Goal: Task Accomplishment & Management: Complete application form

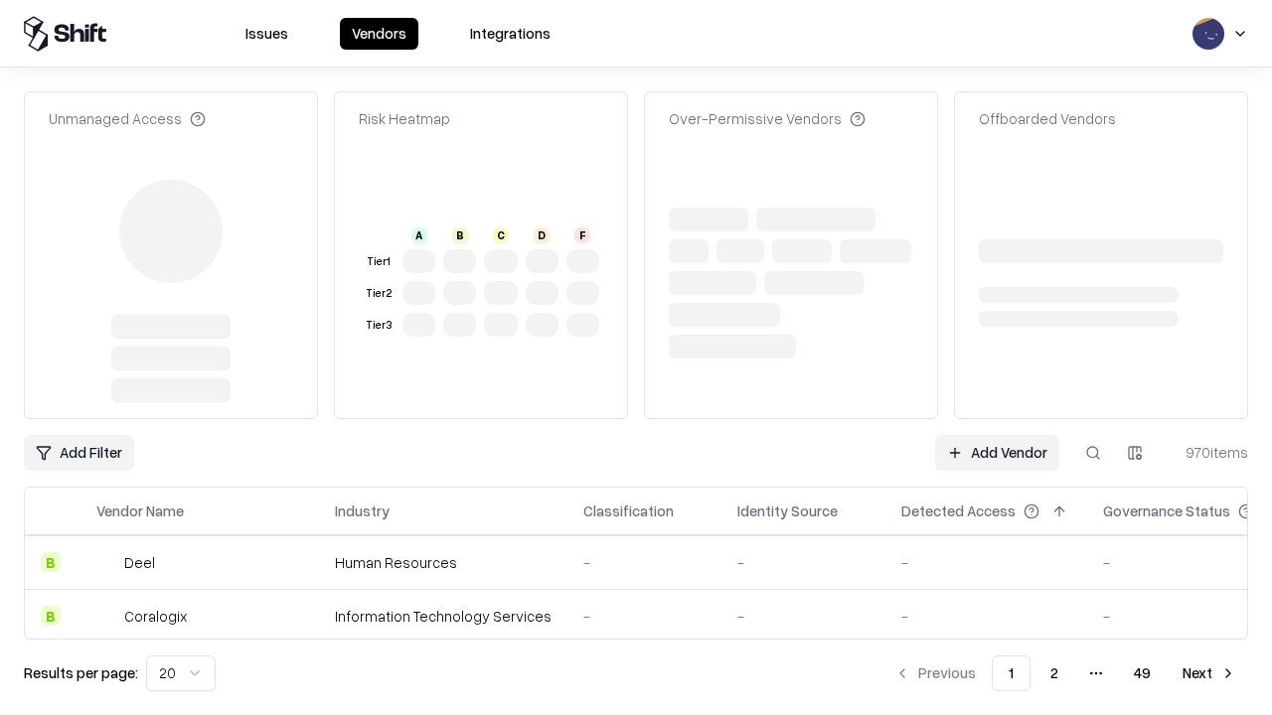
click at [997, 435] on link "Add Vendor" at bounding box center [997, 453] width 124 height 36
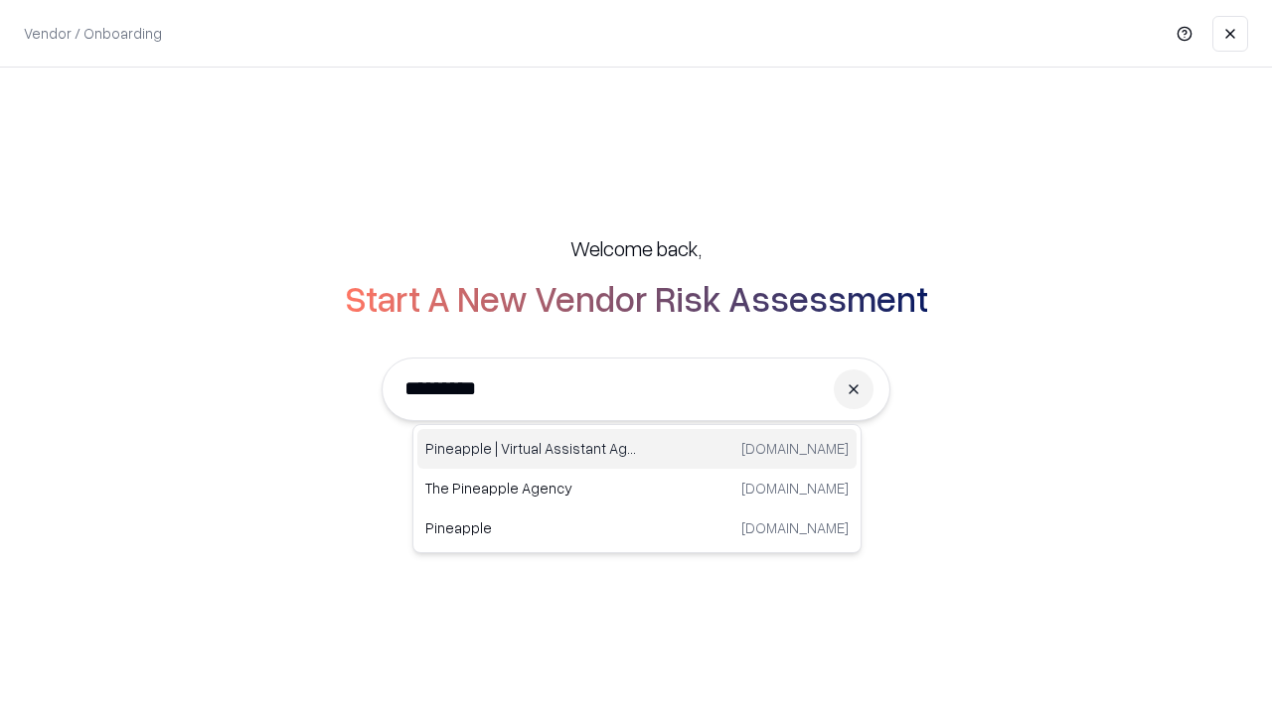
click at [637, 449] on div "Pineapple | Virtual Assistant Agency trypineapple.com" at bounding box center [636, 449] width 439 height 40
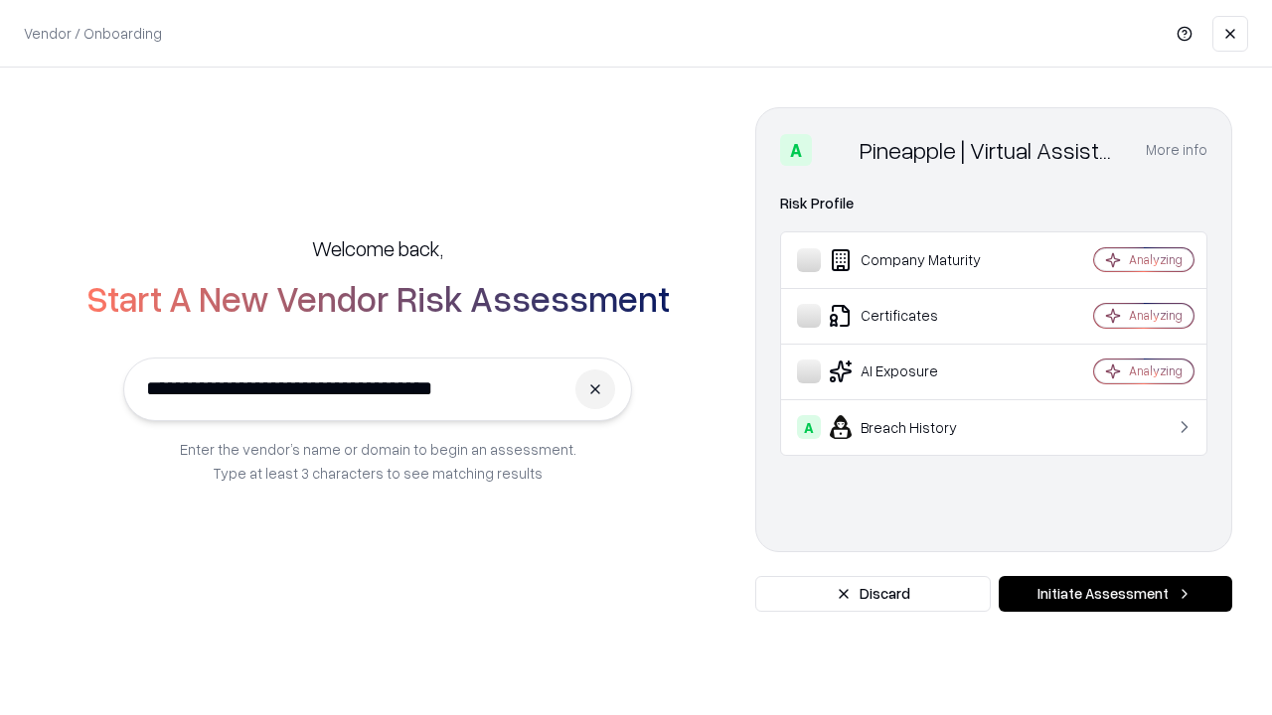
type input "**********"
click at [1115, 594] on button "Initiate Assessment" at bounding box center [1116, 594] width 234 height 36
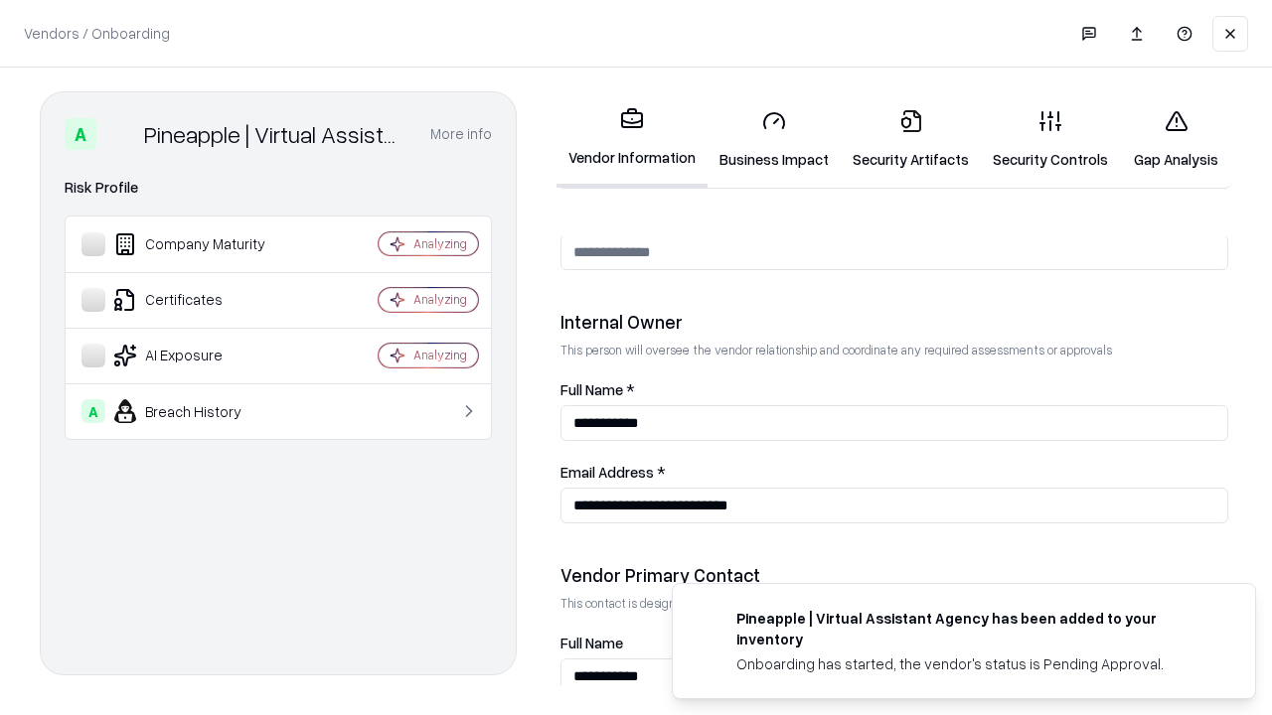
scroll to position [1029, 0]
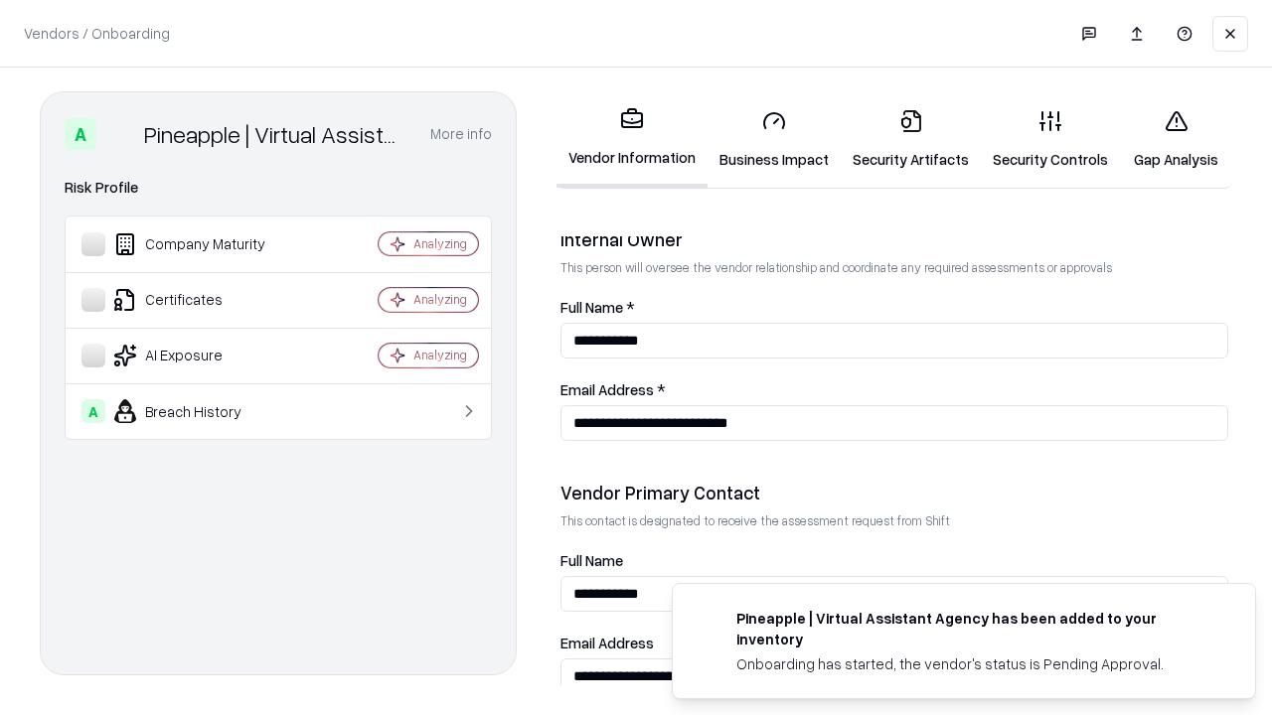
click at [774, 139] on link "Business Impact" at bounding box center [773, 139] width 133 height 92
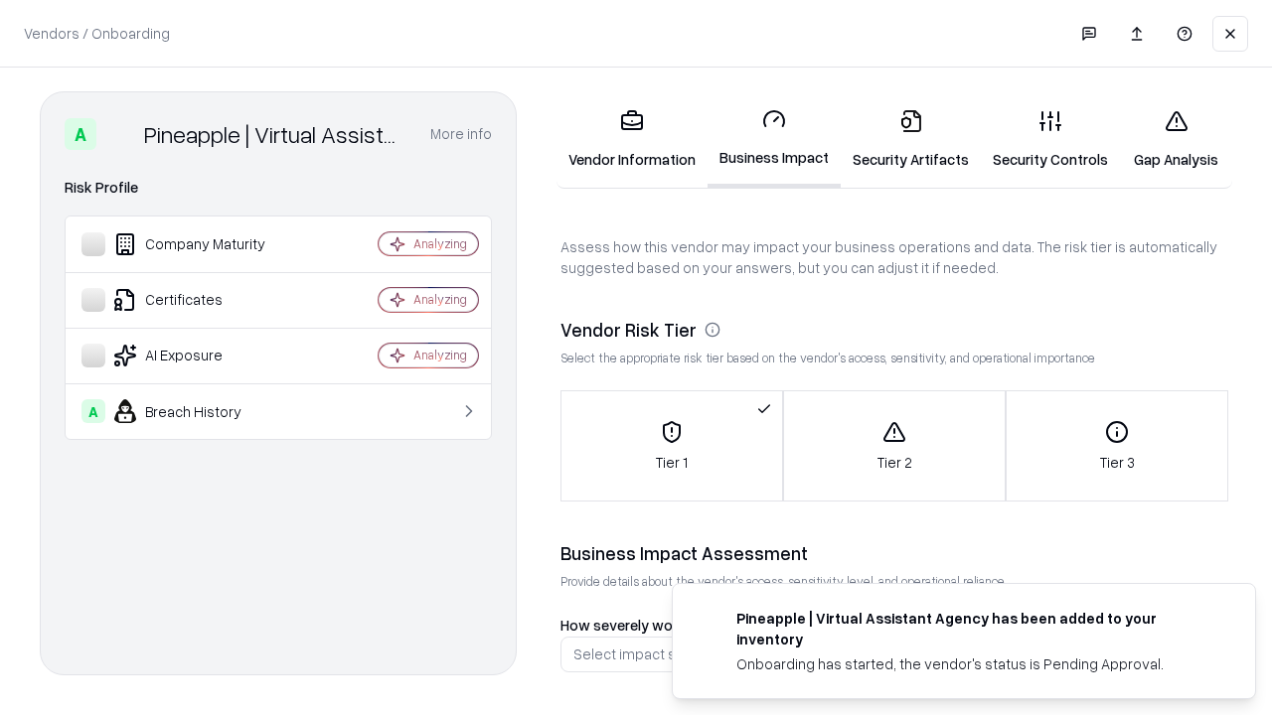
click at [910, 139] on link "Security Artifacts" at bounding box center [911, 139] width 140 height 92
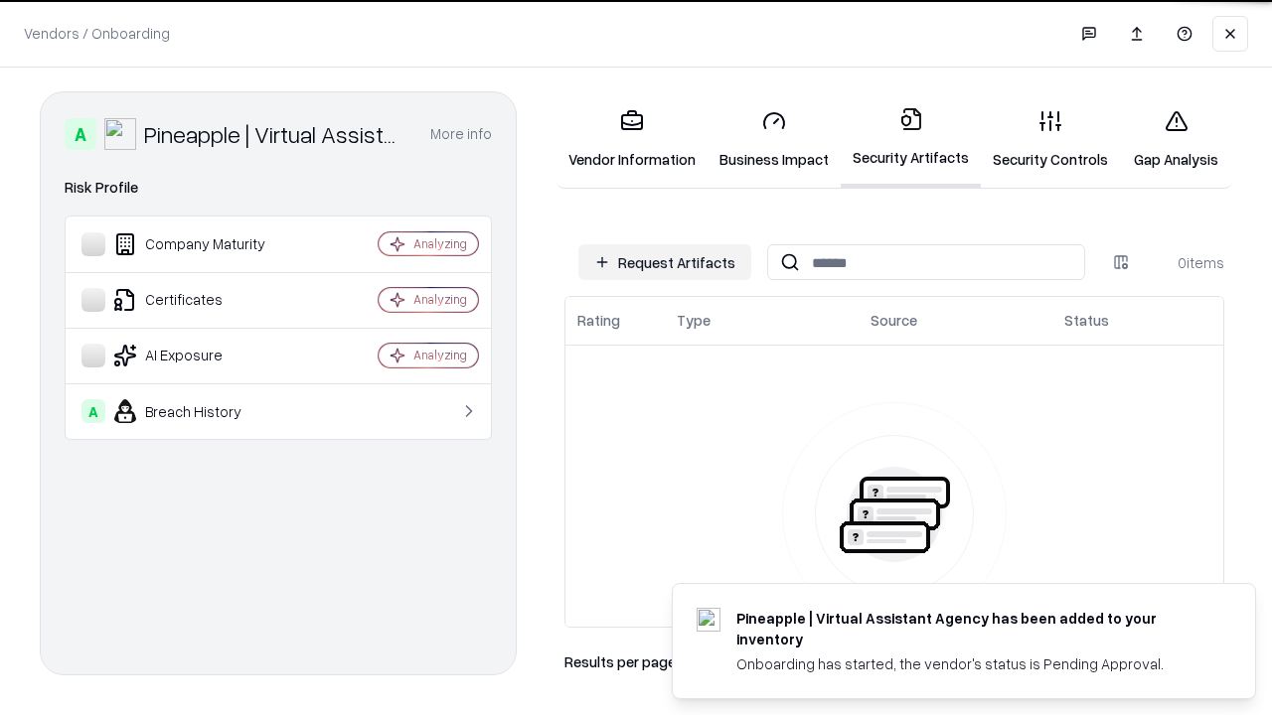
click at [665, 262] on button "Request Artifacts" at bounding box center [664, 262] width 173 height 36
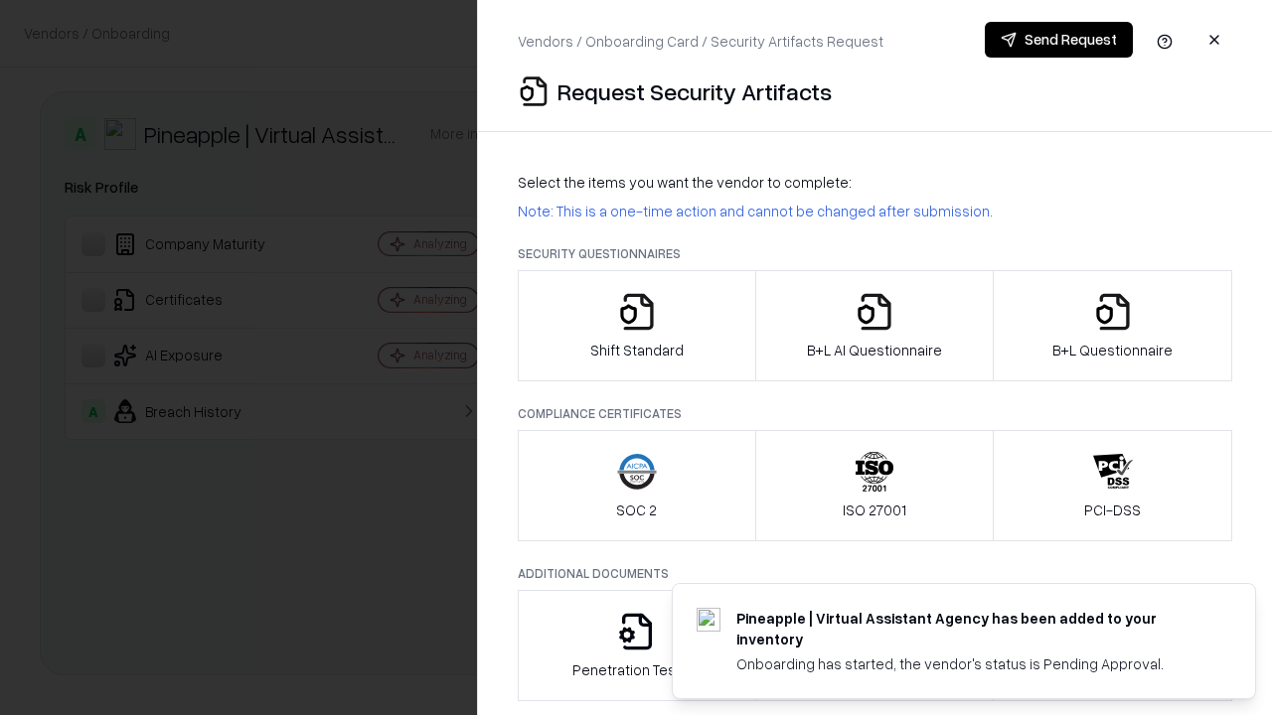
click at [636, 326] on icon "button" at bounding box center [637, 312] width 40 height 40
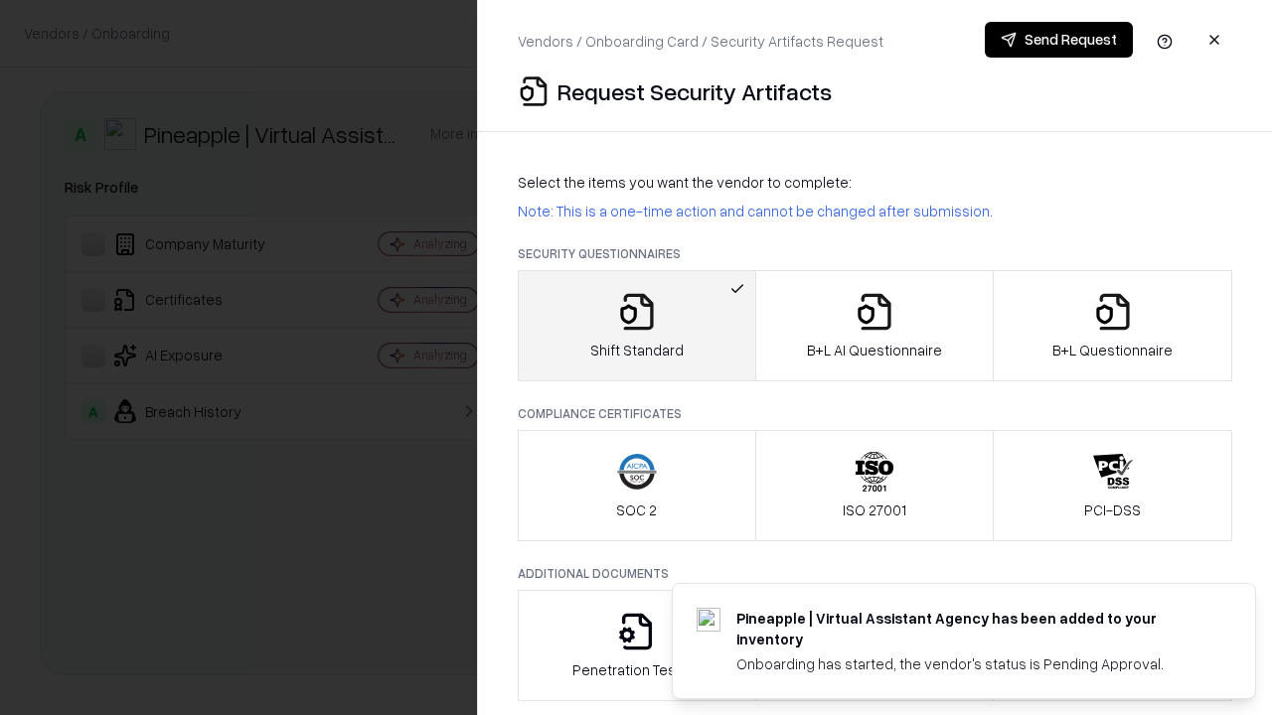
click at [1058, 40] on button "Send Request" at bounding box center [1059, 40] width 148 height 36
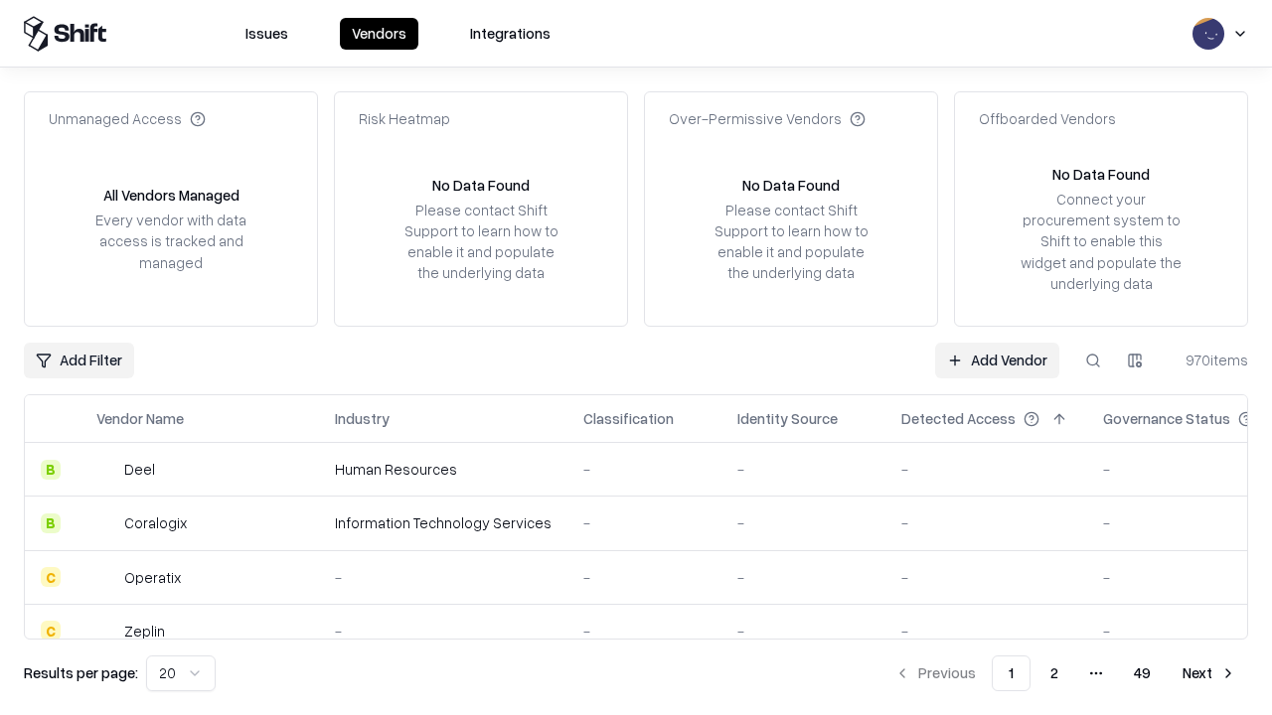
click at [1093, 360] on button at bounding box center [1093, 361] width 36 height 36
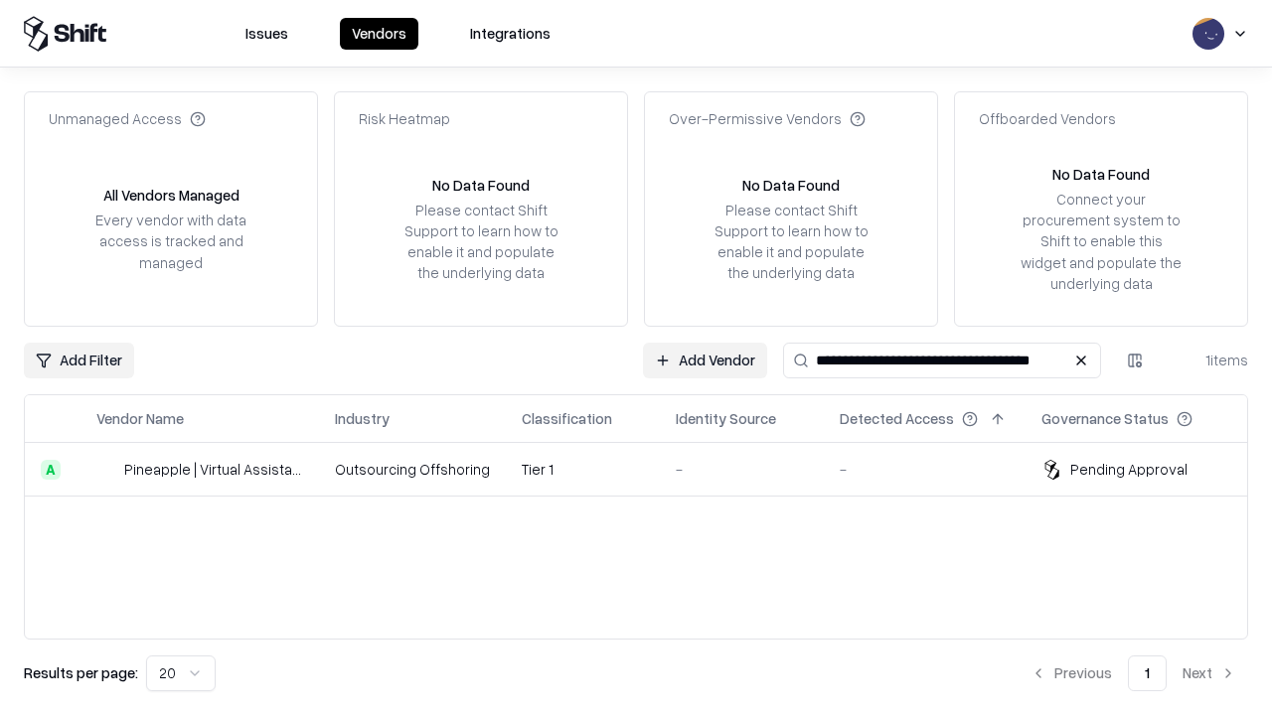
type input "**********"
click at [648, 469] on td "Tier 1" at bounding box center [583, 470] width 154 height 54
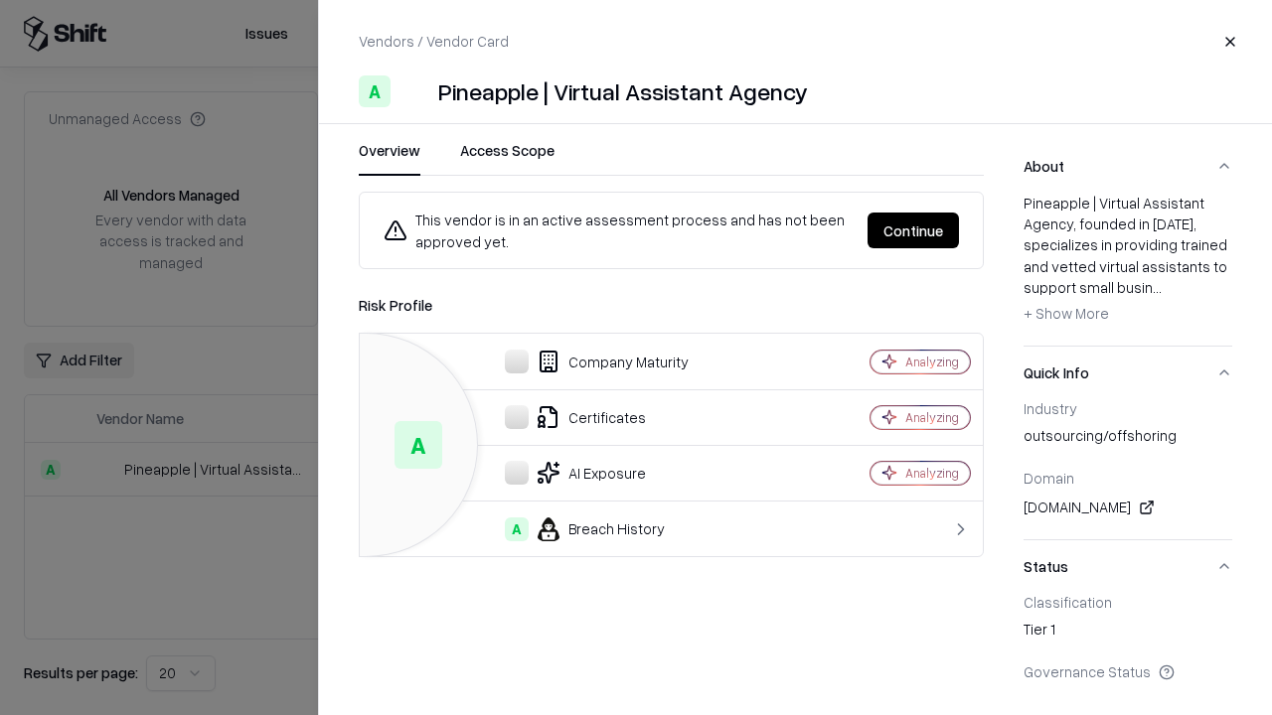
click at [913, 231] on button "Continue" at bounding box center [912, 231] width 91 height 36
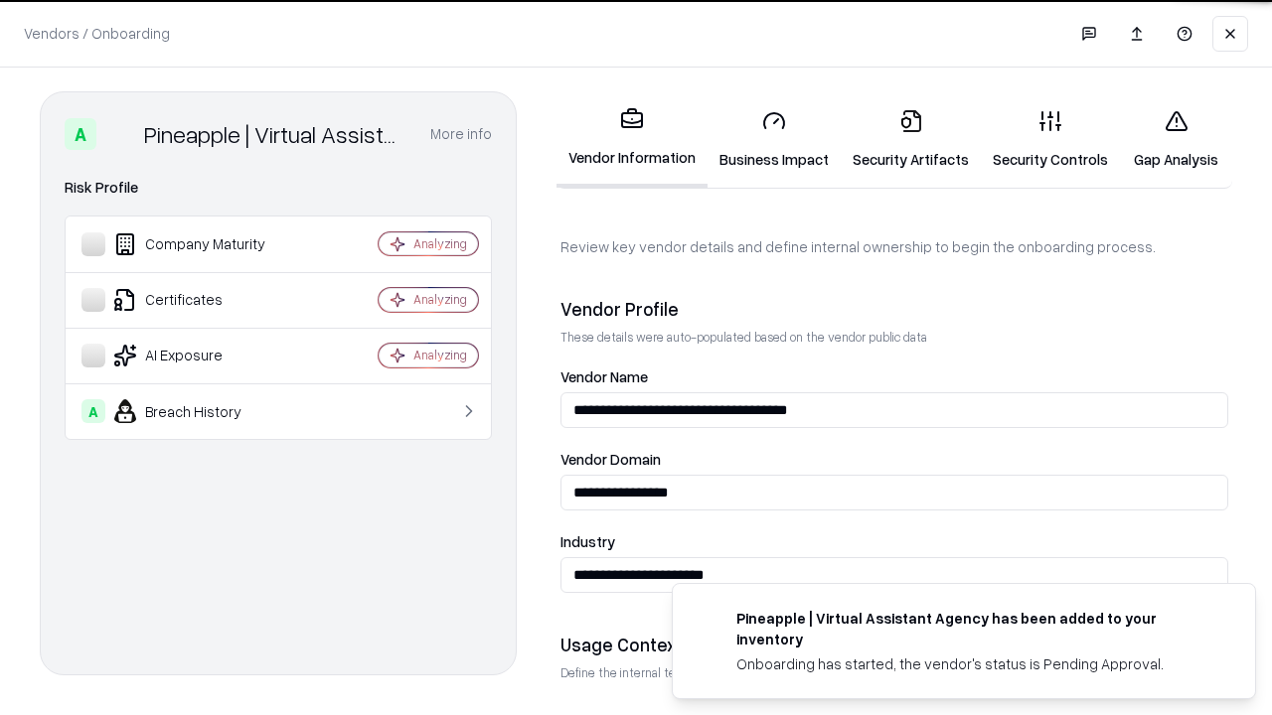
click at [910, 139] on link "Security Artifacts" at bounding box center [911, 139] width 140 height 92
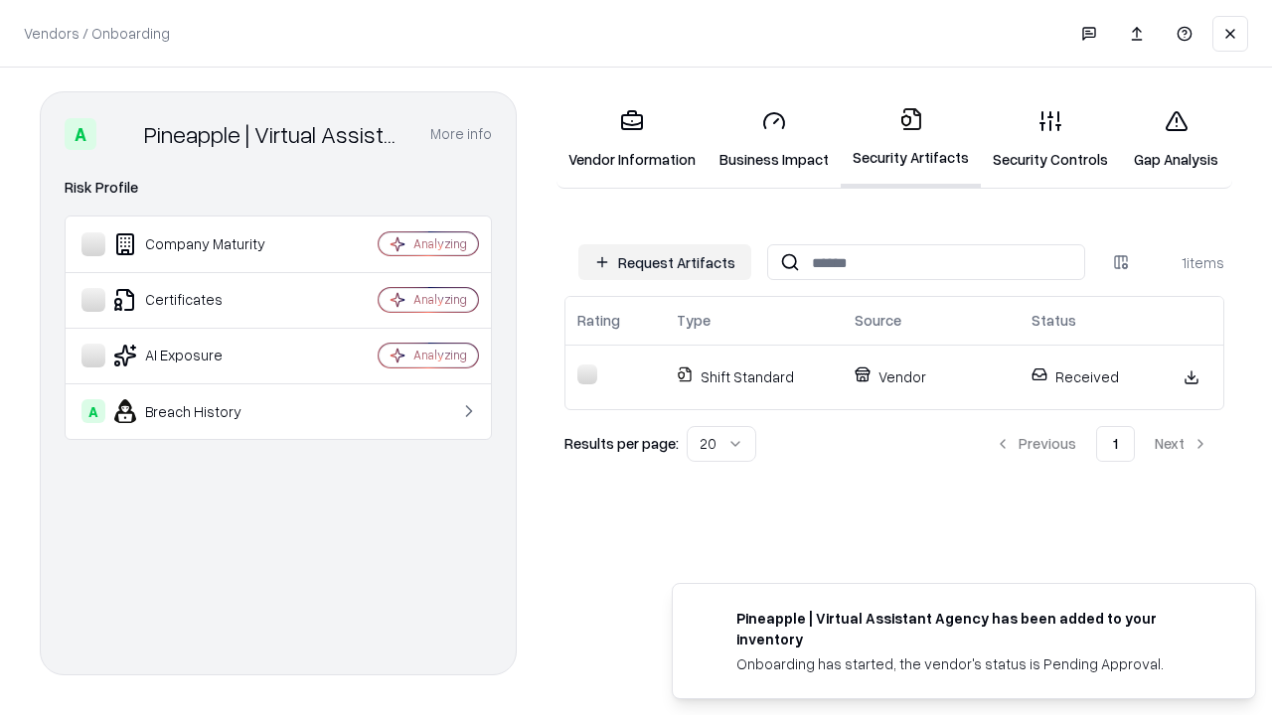
click at [1050, 139] on link "Security Controls" at bounding box center [1050, 139] width 139 height 92
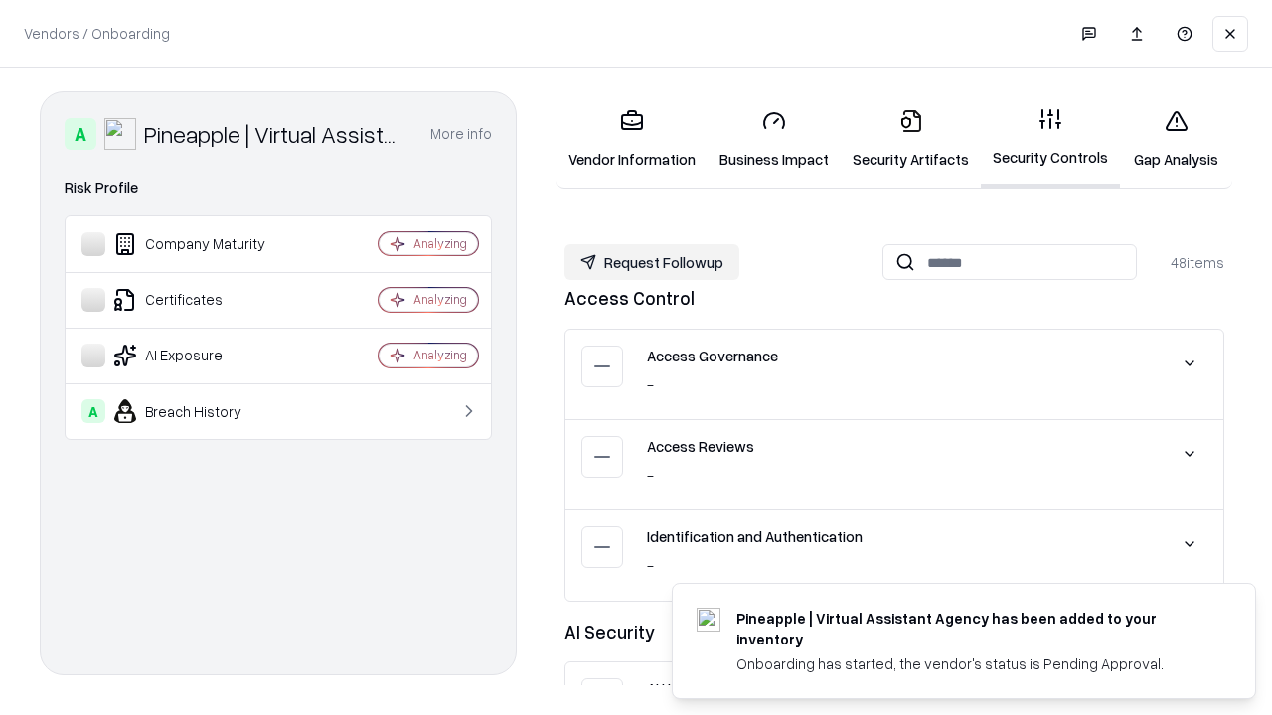
click at [652, 262] on button "Request Followup" at bounding box center [651, 262] width 175 height 36
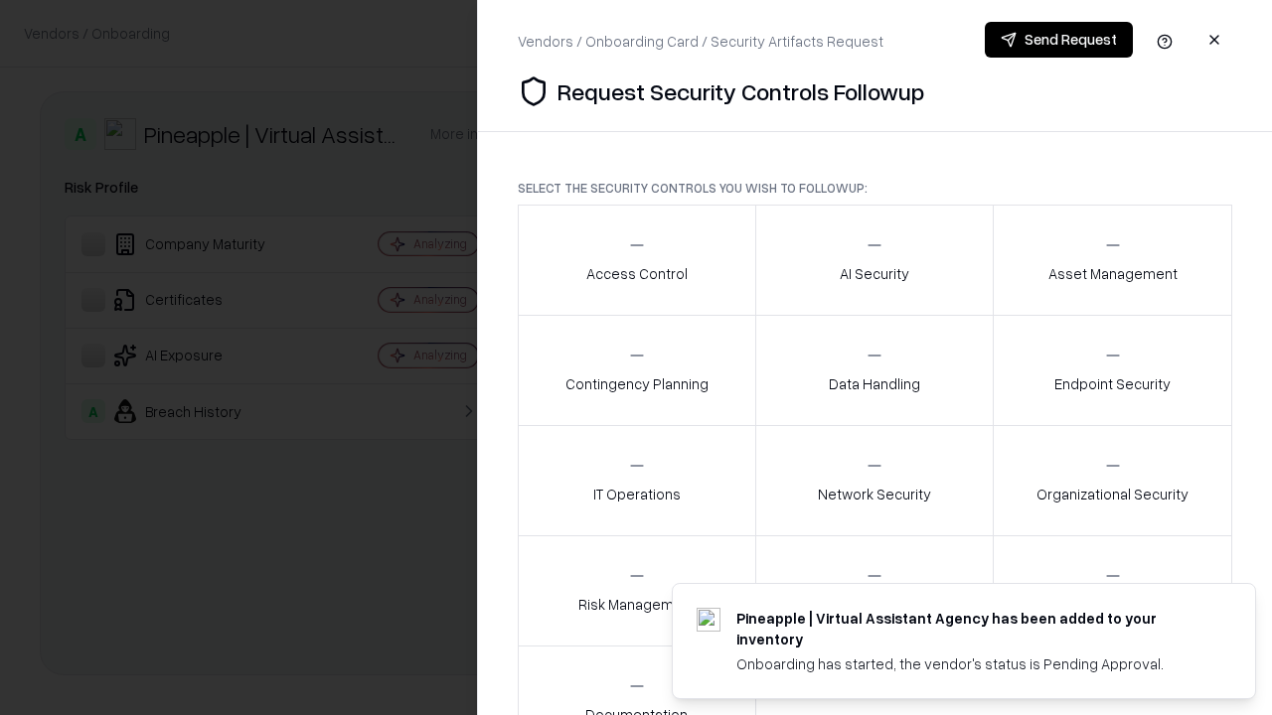
click at [636, 260] on div "Access Control" at bounding box center [636, 259] width 101 height 49
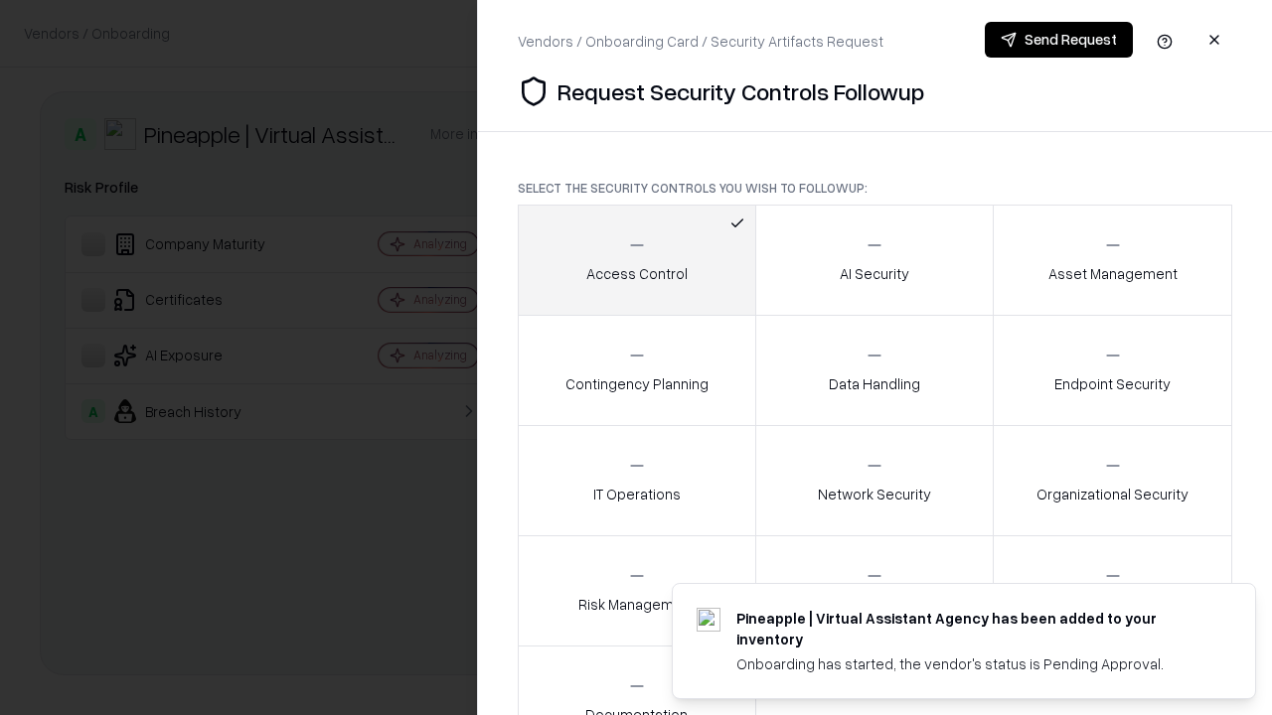
click at [1058, 40] on button "Send Request" at bounding box center [1059, 40] width 148 height 36
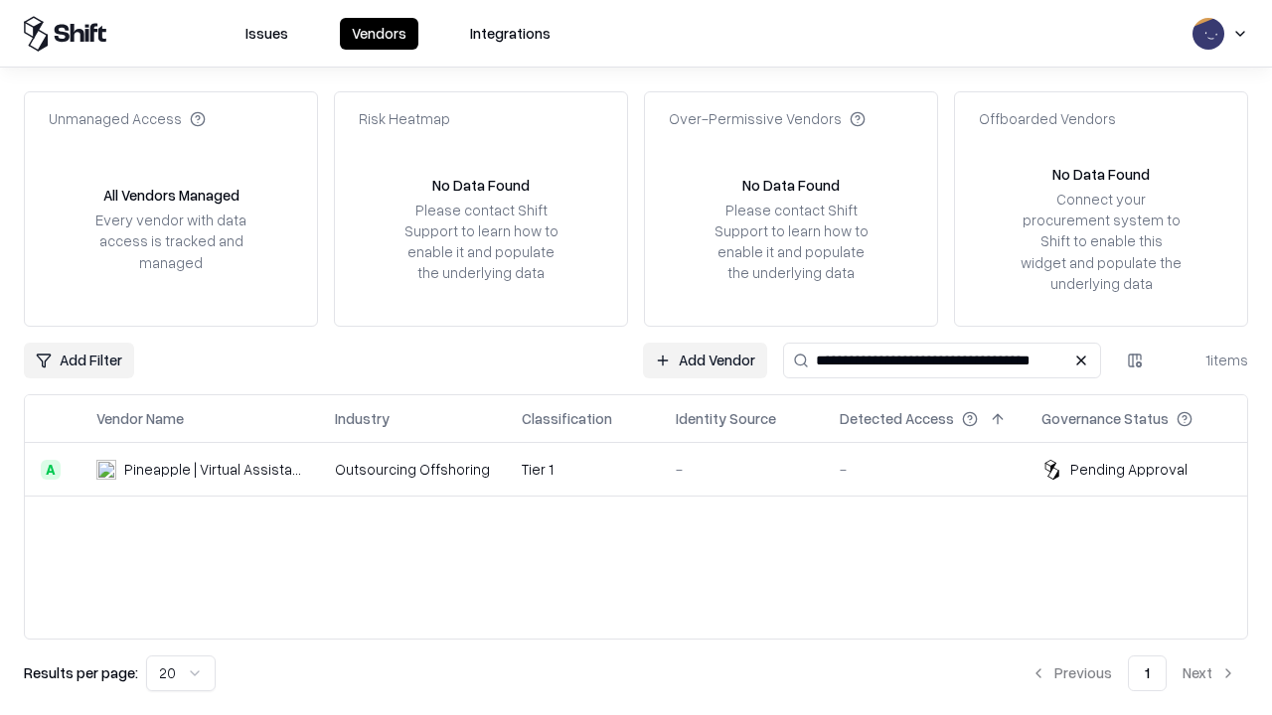
type input "**********"
click at [648, 469] on td "Tier 1" at bounding box center [583, 470] width 154 height 54
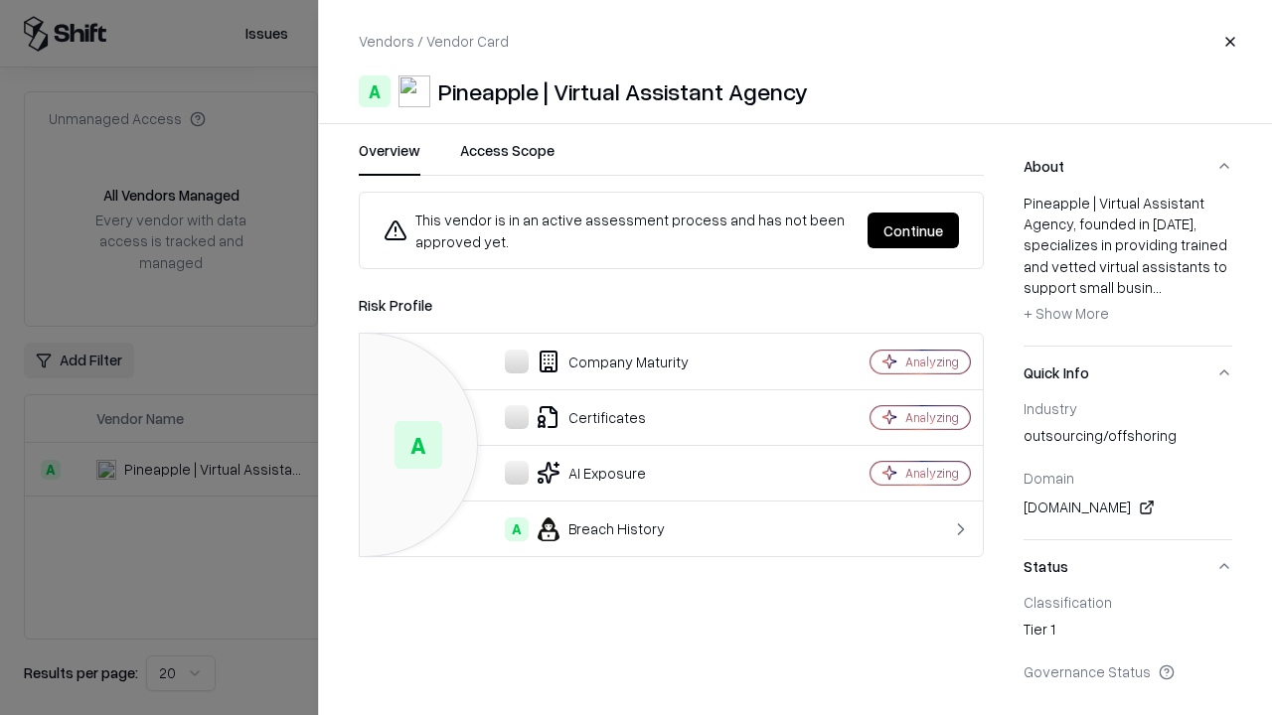
click at [913, 231] on button "Continue" at bounding box center [912, 231] width 91 height 36
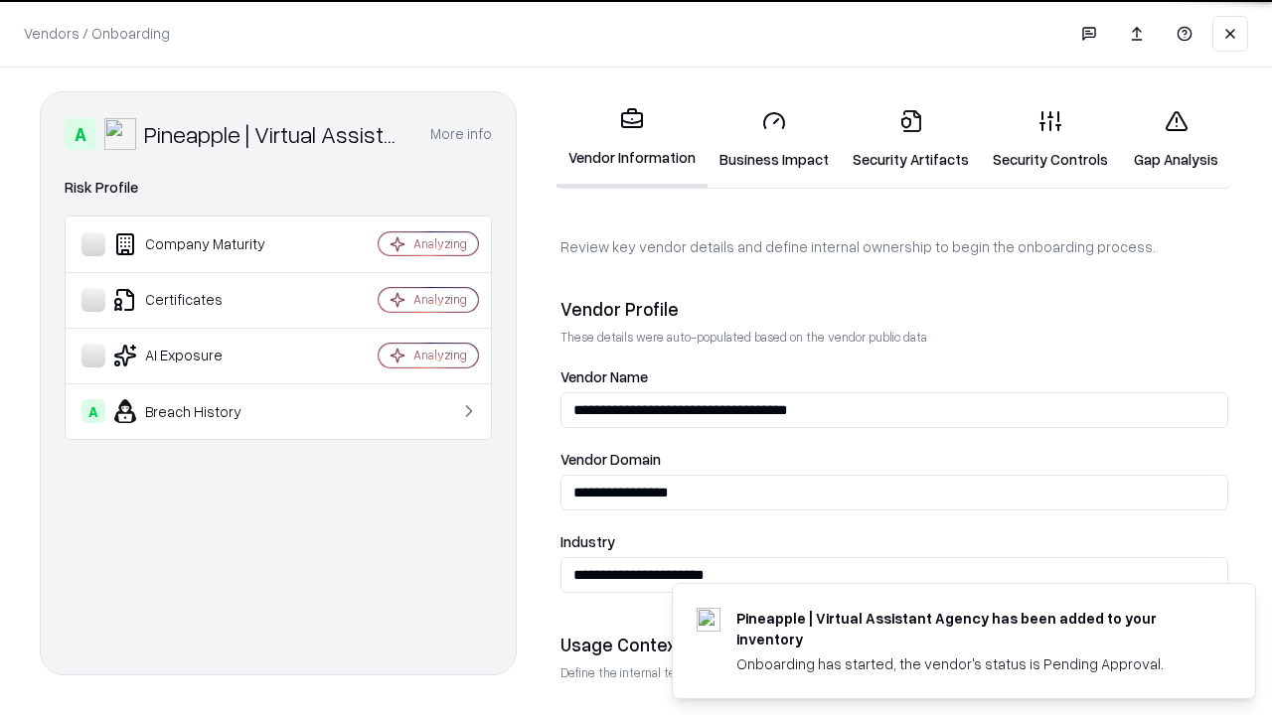
click at [1175, 139] on link "Gap Analysis" at bounding box center [1176, 139] width 112 height 92
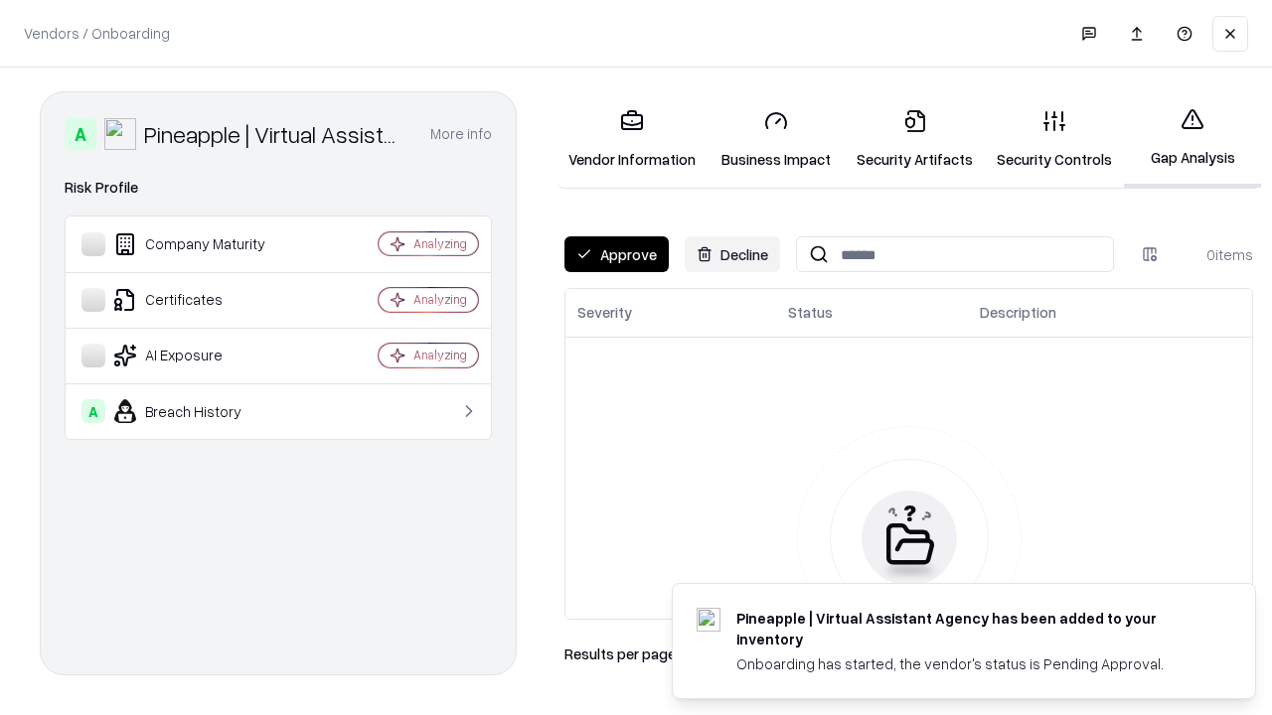
click at [616, 254] on button "Approve" at bounding box center [616, 254] width 104 height 36
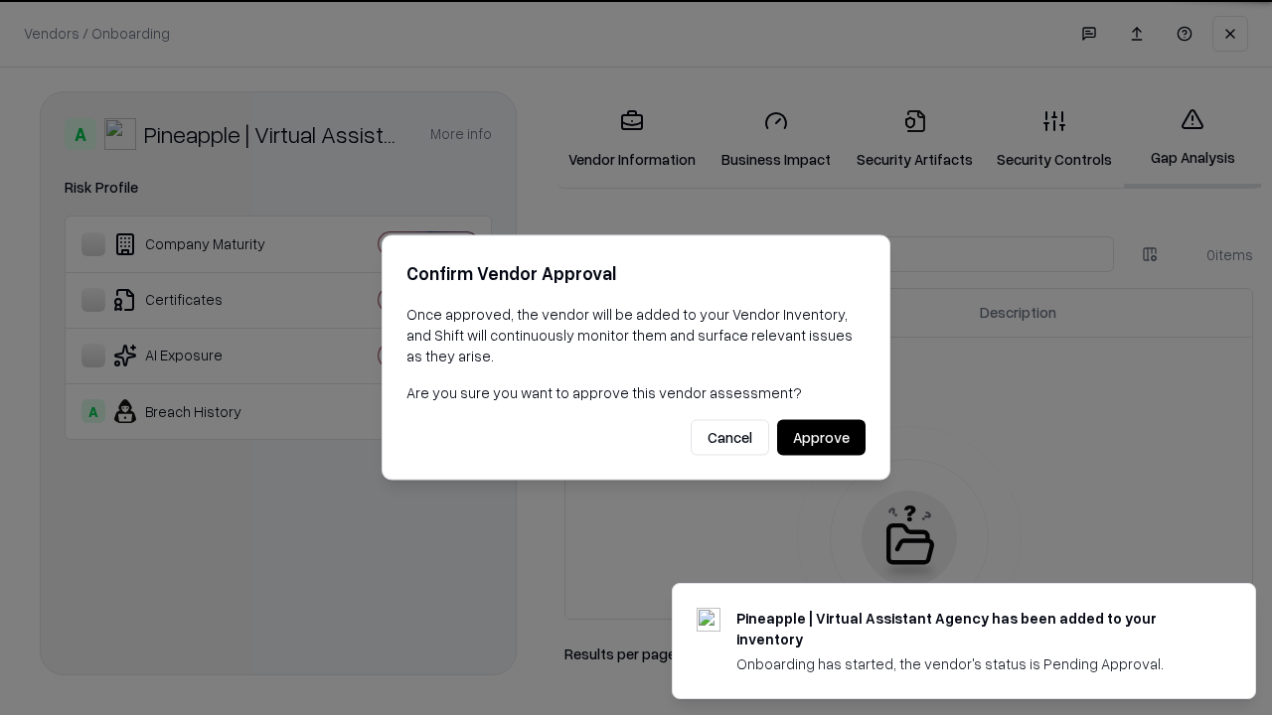
click at [821, 437] on button "Approve" at bounding box center [821, 438] width 88 height 36
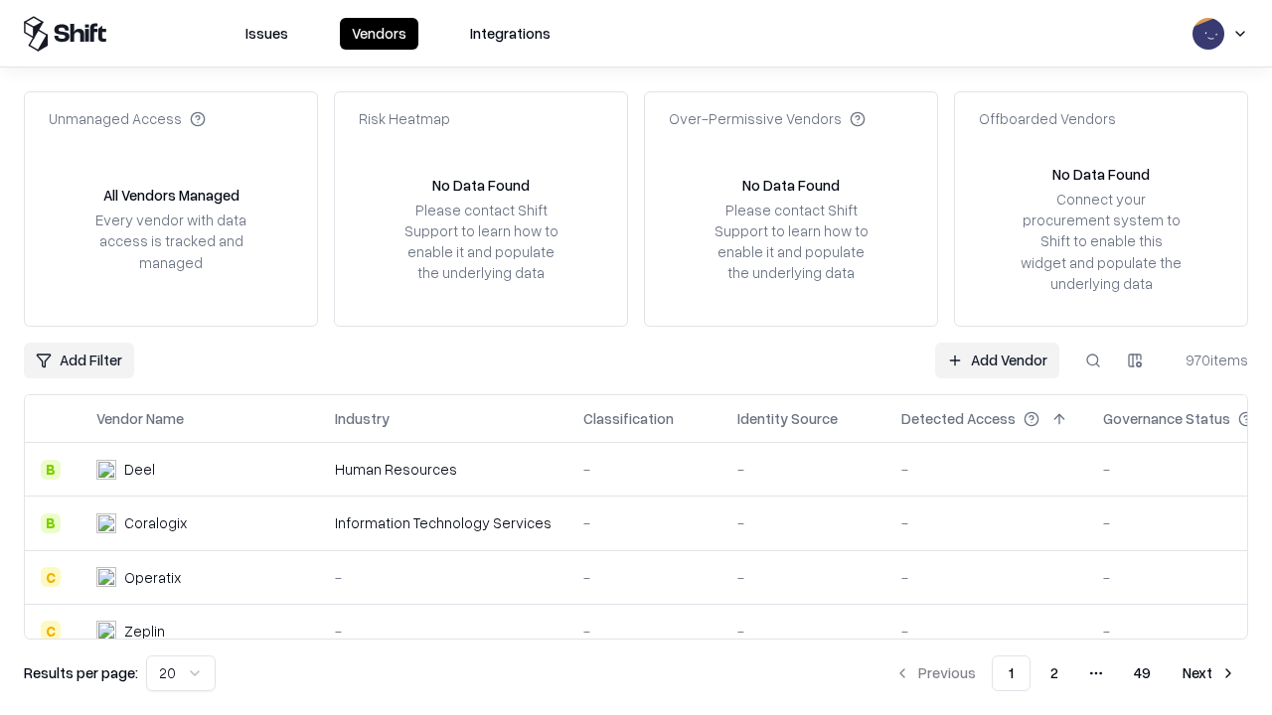
type input "**********"
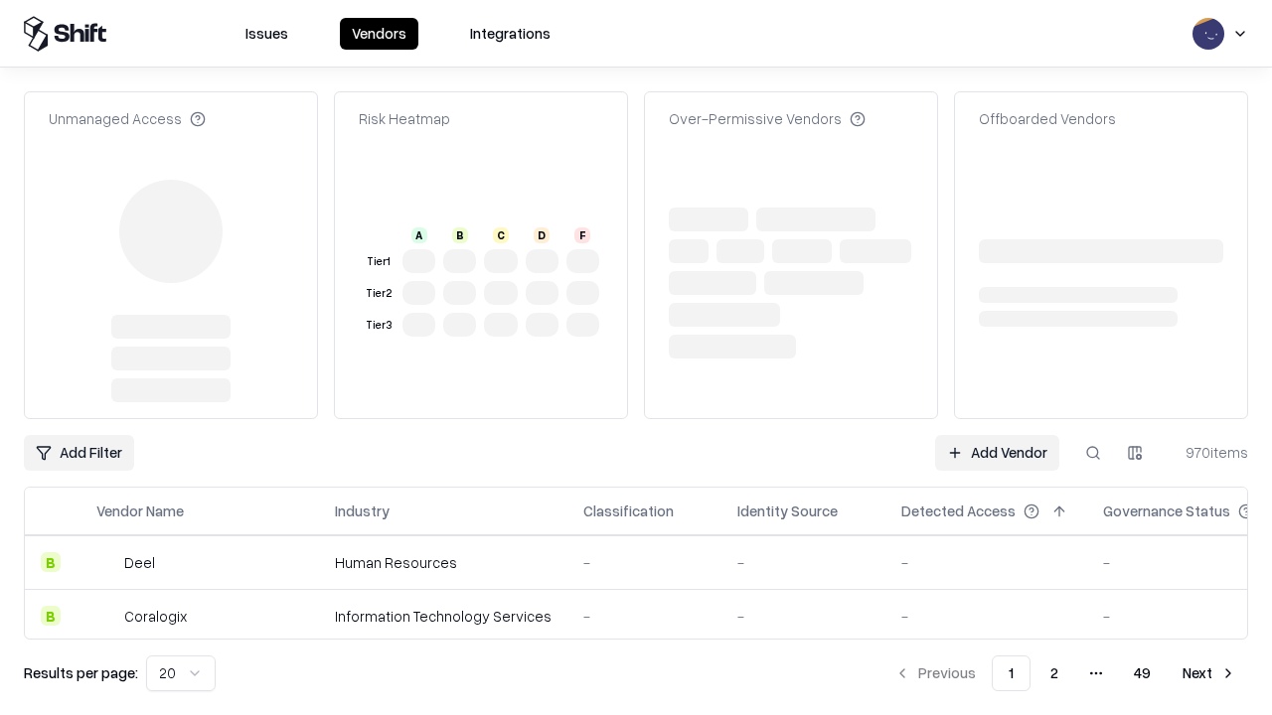
click at [997, 453] on link "Add Vendor" at bounding box center [997, 453] width 124 height 36
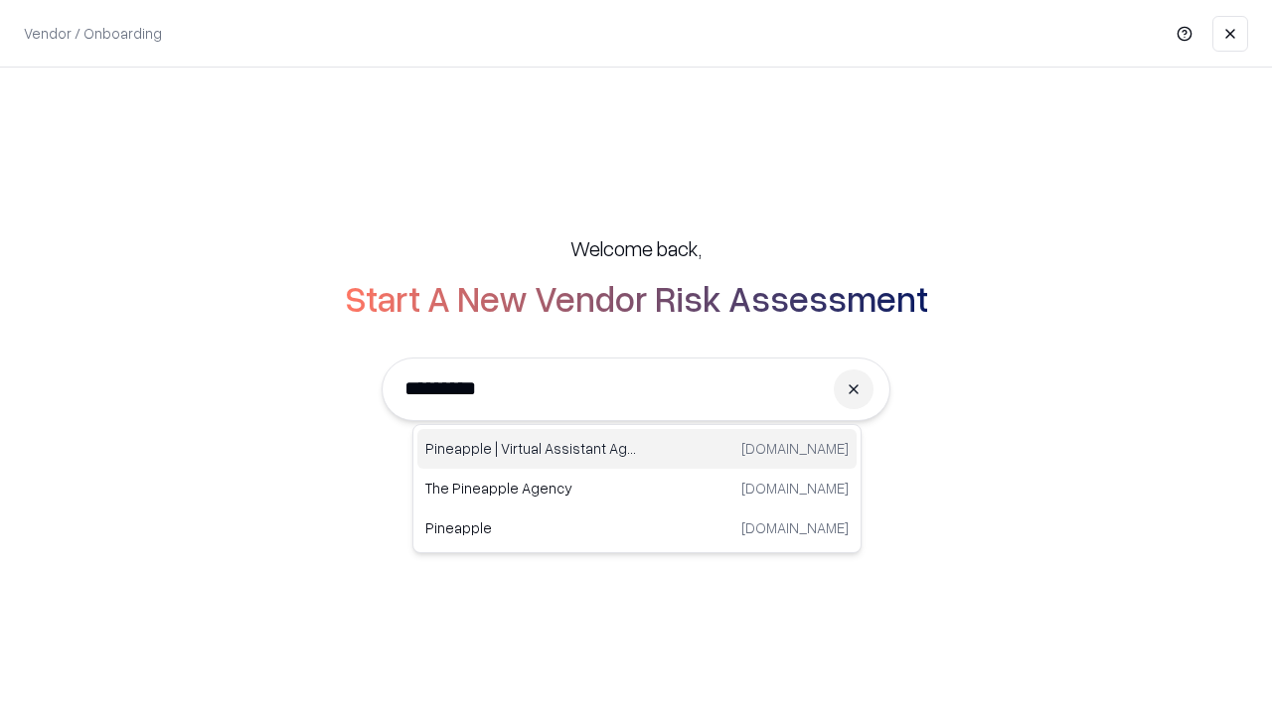
click at [637, 449] on div "Pineapple | Virtual Assistant Agency trypineapple.com" at bounding box center [636, 449] width 439 height 40
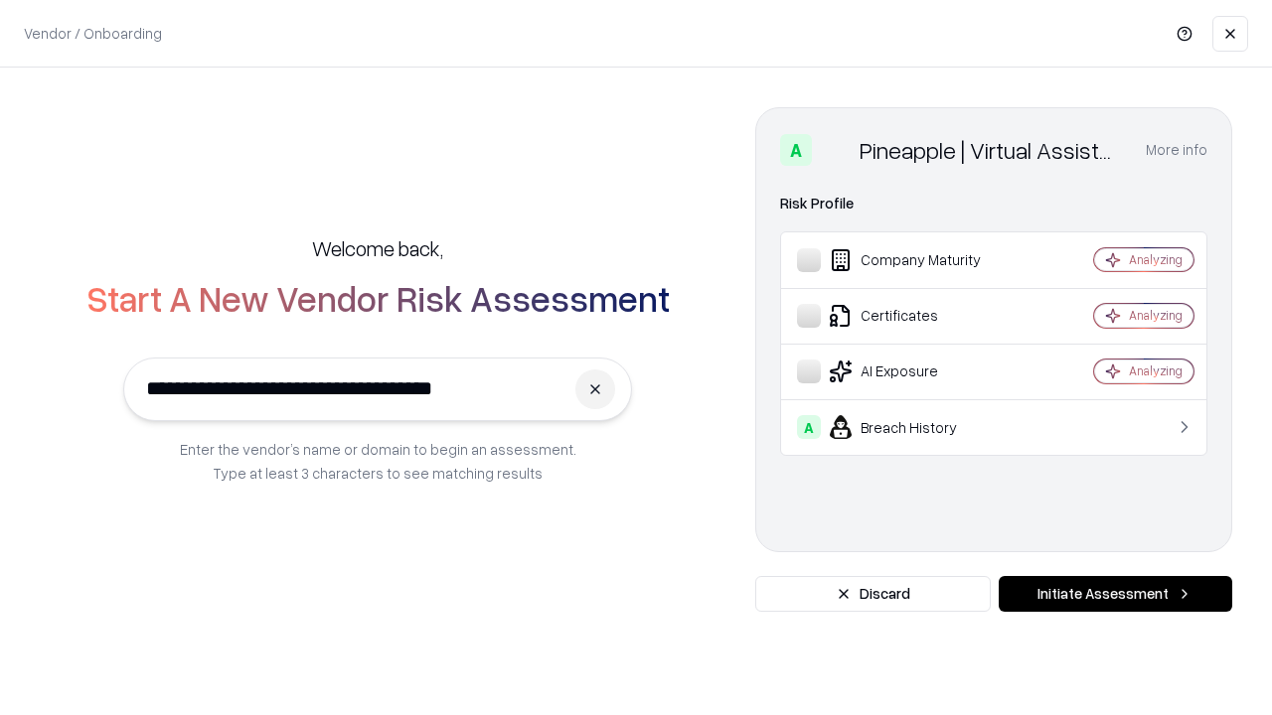
type input "**********"
click at [1115, 594] on button "Initiate Assessment" at bounding box center [1116, 594] width 234 height 36
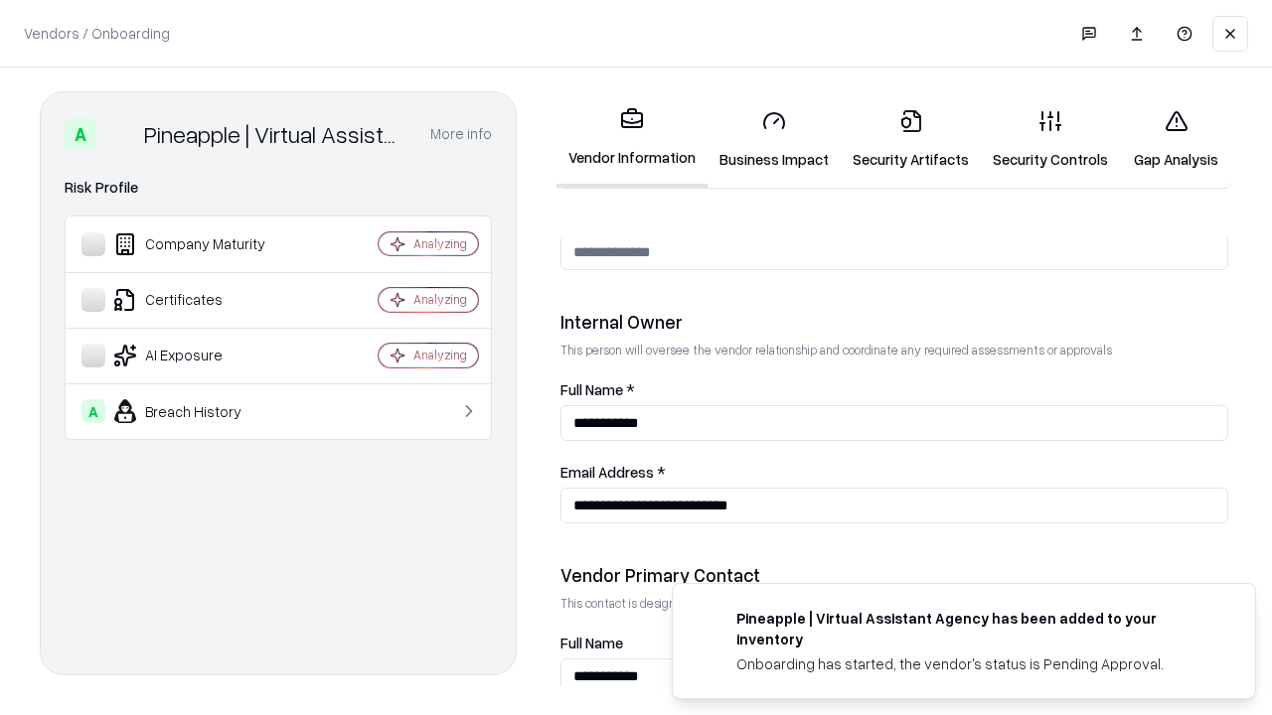
scroll to position [1029, 0]
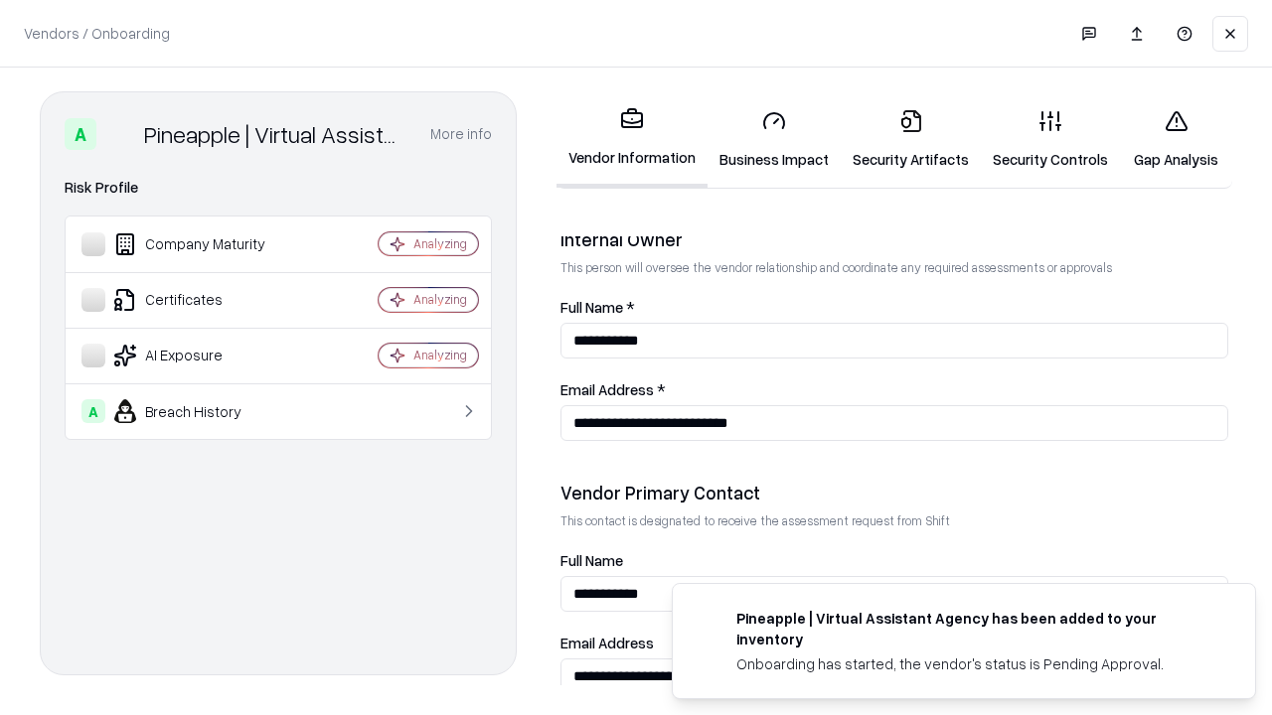
click at [1175, 139] on link "Gap Analysis" at bounding box center [1176, 139] width 112 height 92
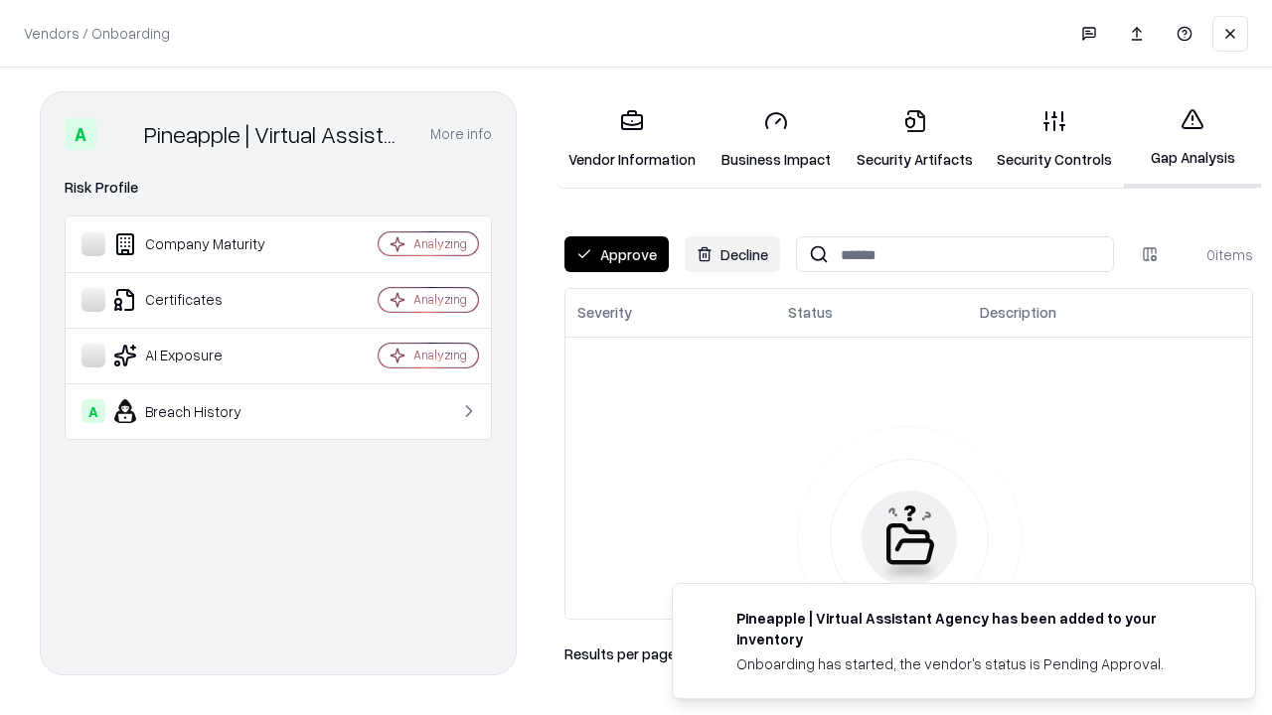
click at [616, 254] on button "Approve" at bounding box center [616, 254] width 104 height 36
